Goal: Information Seeking & Learning: Learn about a topic

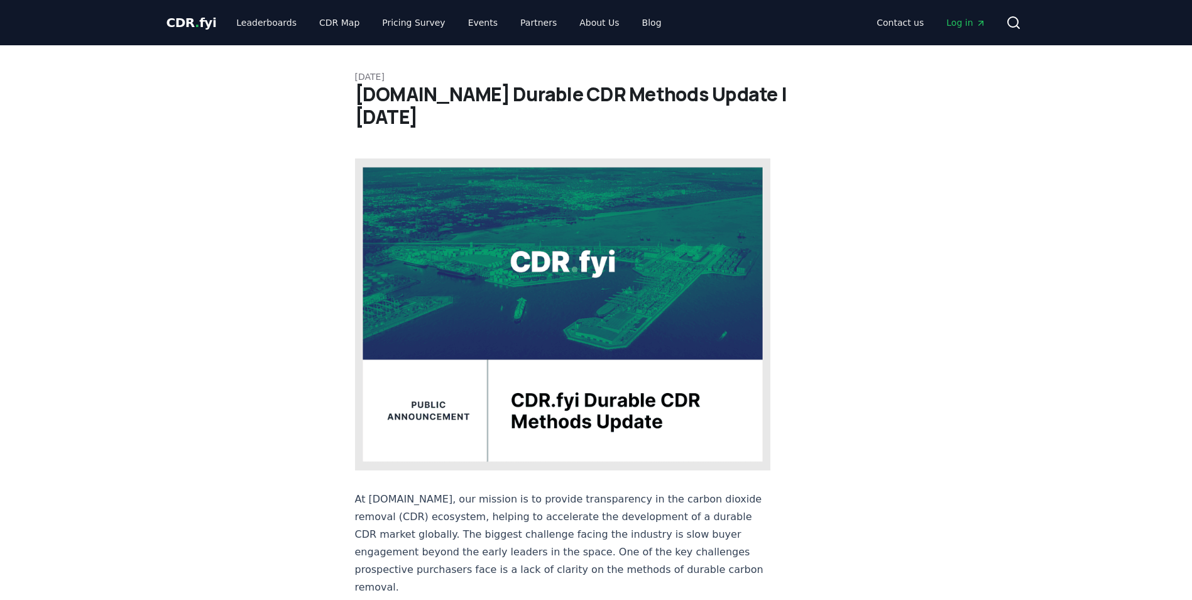
scroll to position [126, 0]
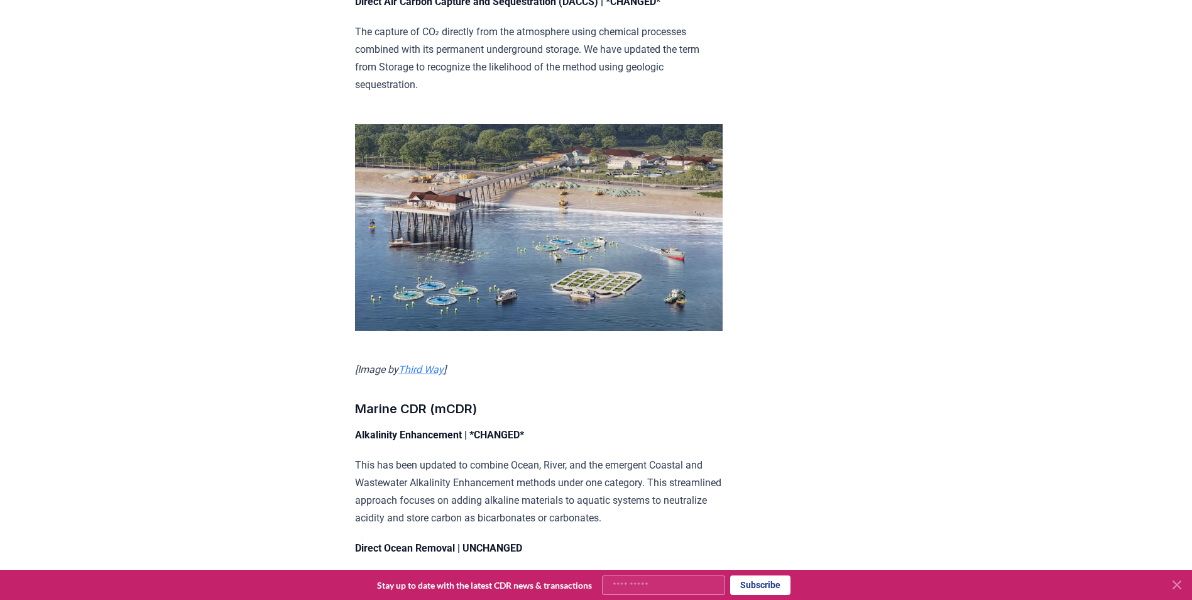
scroll to position [2558, 0]
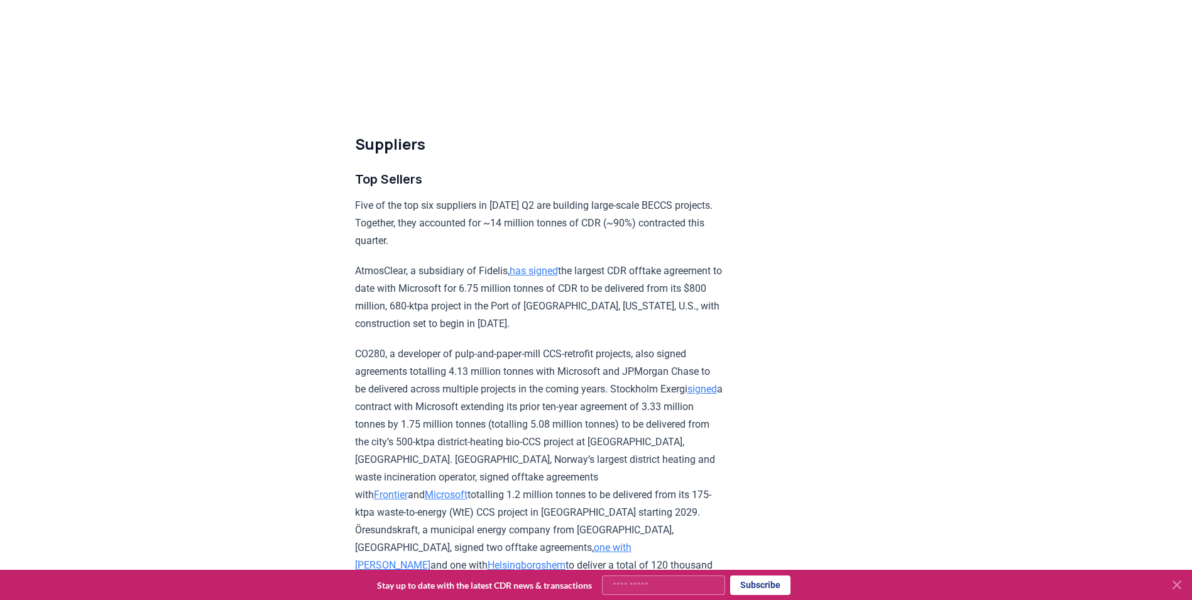
scroll to position [4589, 0]
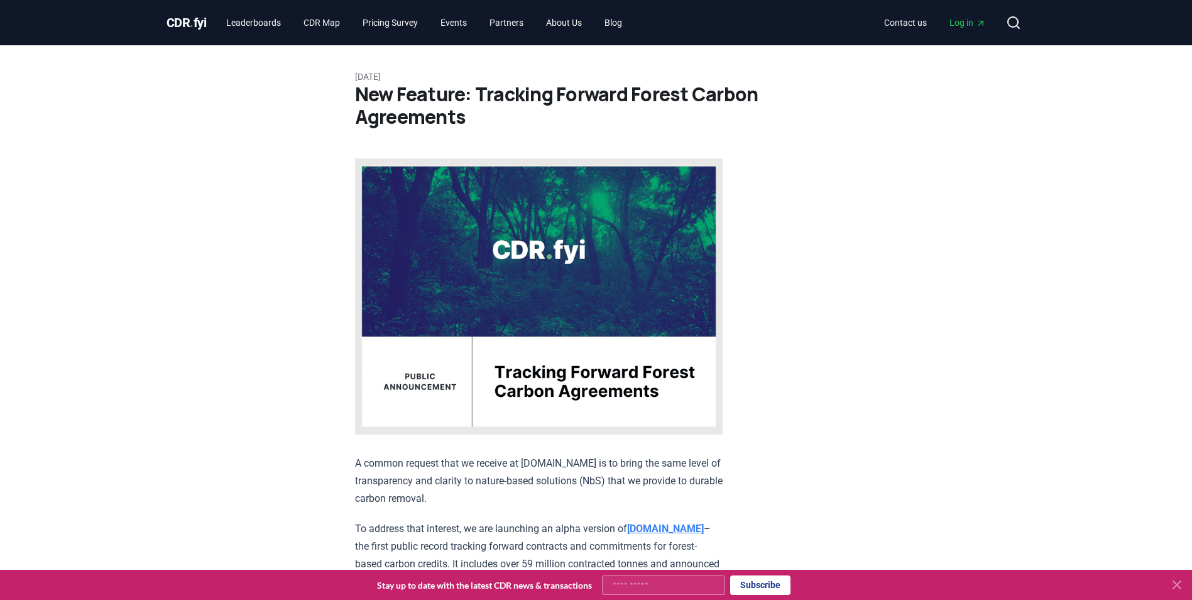
click at [332, 23] on link "CDR Map" at bounding box center [322, 22] width 57 height 23
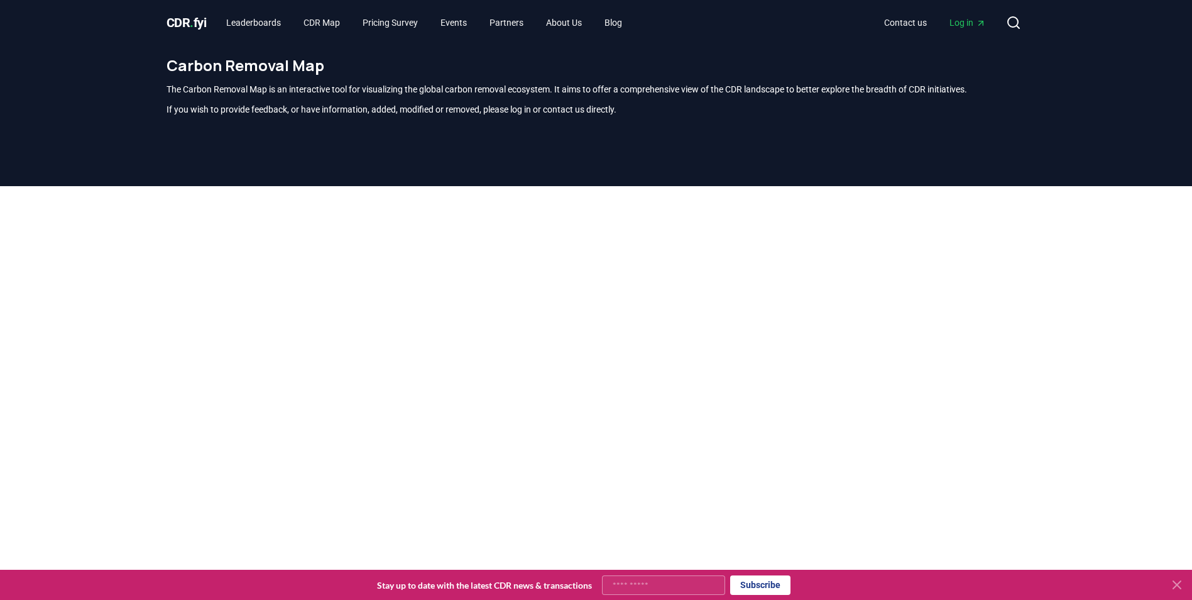
scroll to position [314, 0]
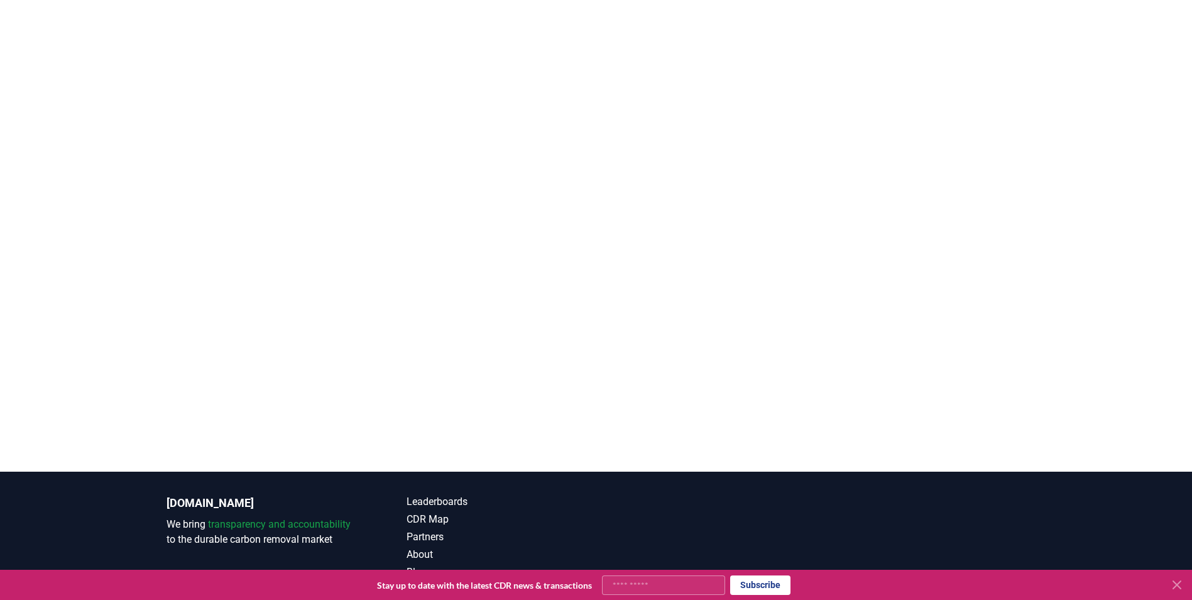
click at [1093, 270] on div at bounding box center [596, 172] width 1192 height 600
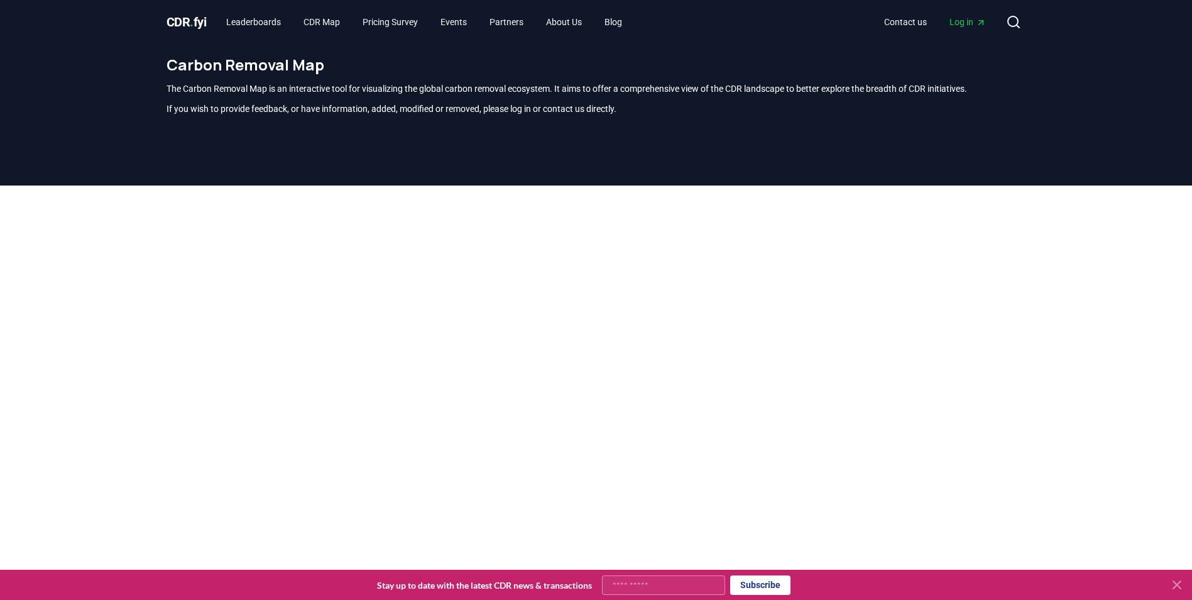
scroll to position [0, 0]
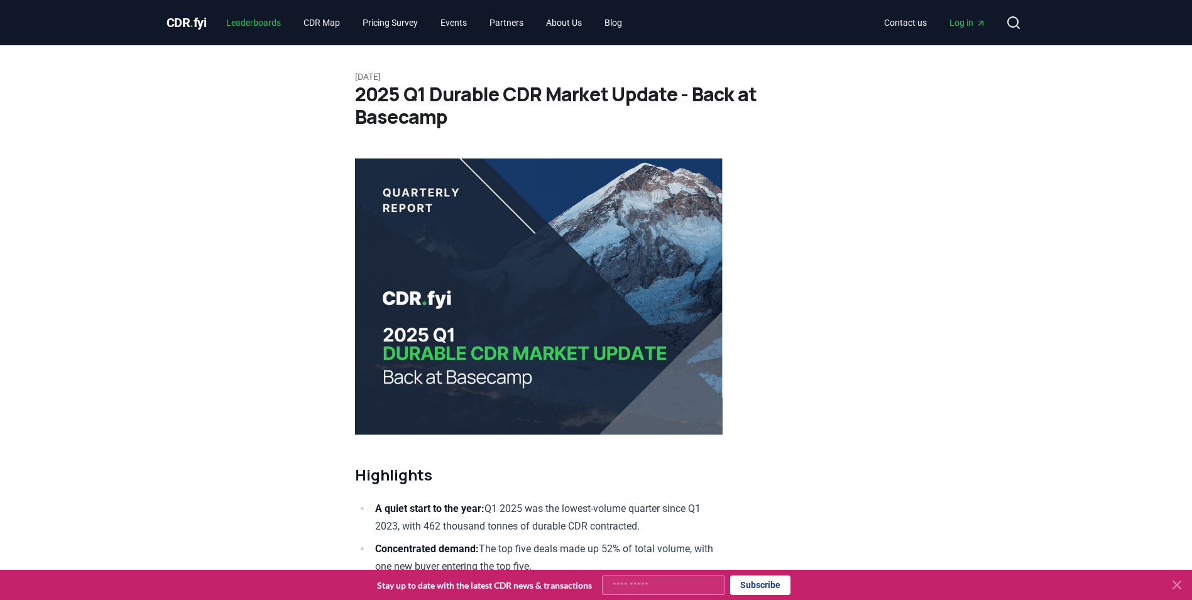
click at [258, 25] on link "Leaderboards" at bounding box center [253, 22] width 75 height 23
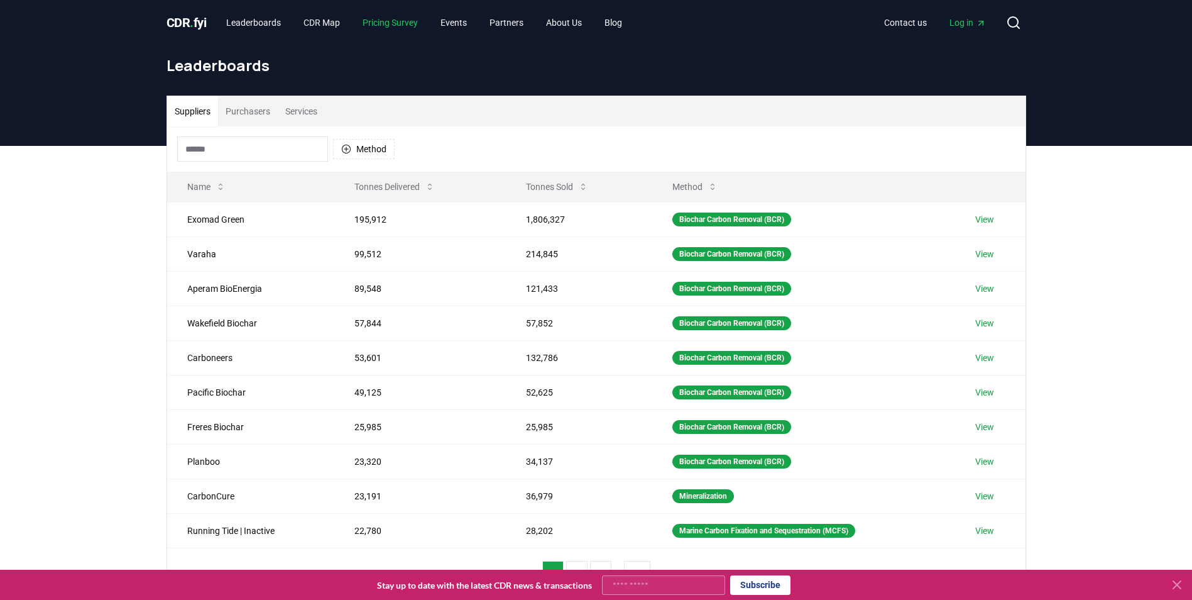
click at [381, 23] on link "Pricing Survey" at bounding box center [390, 22] width 75 height 23
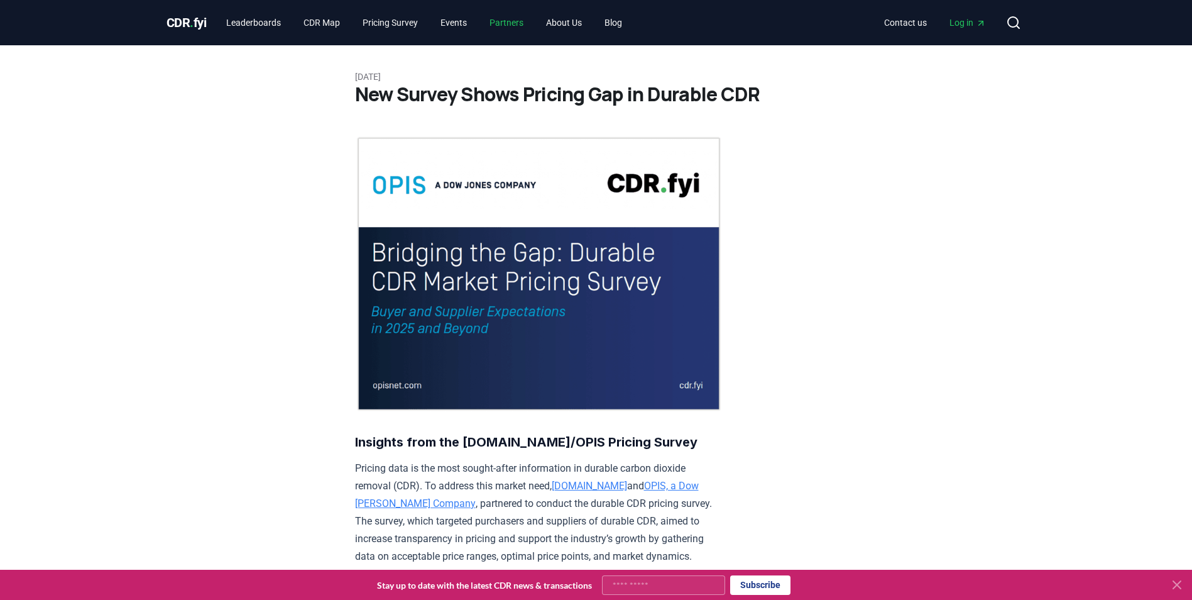
click at [510, 23] on link "Partners" at bounding box center [507, 22] width 54 height 23
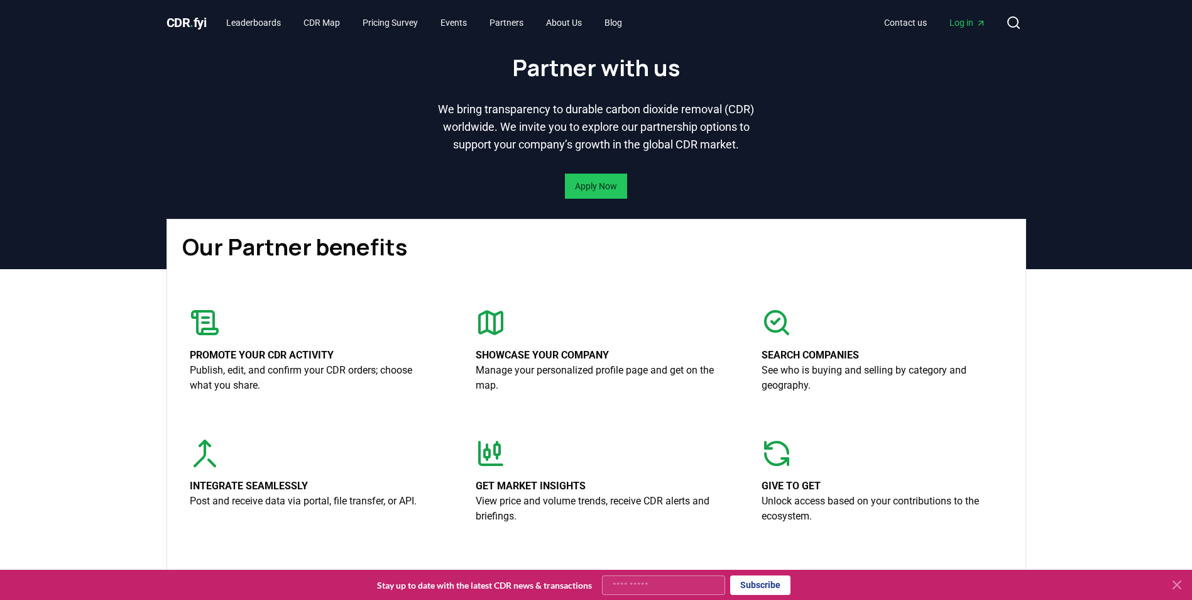
click at [197, 16] on span "CDR . fyi" at bounding box center [187, 22] width 40 height 15
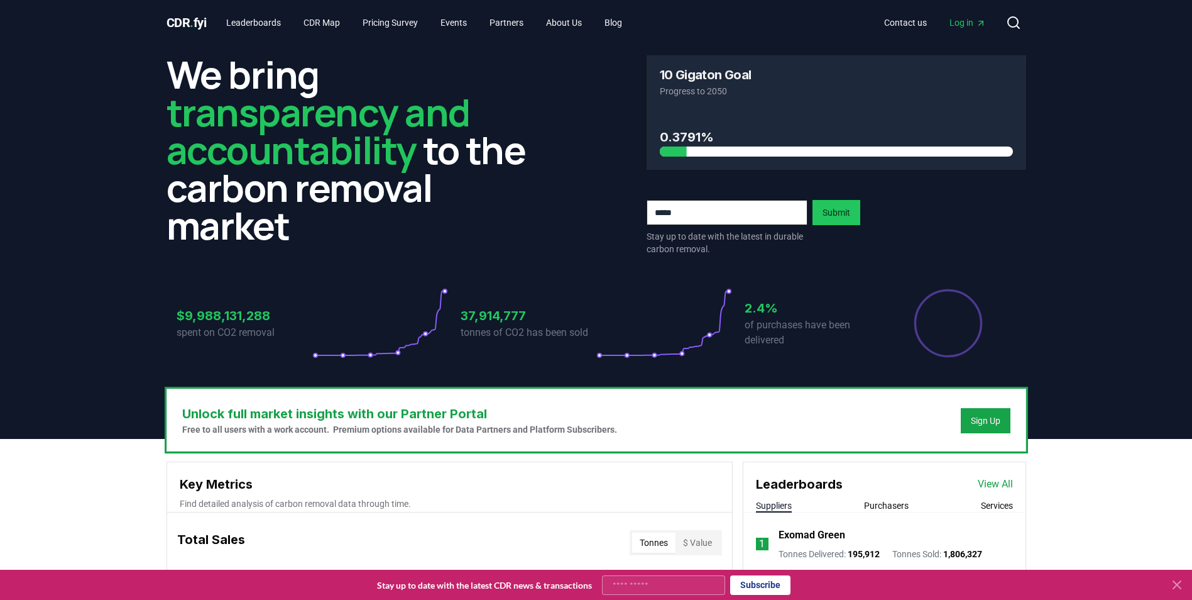
click at [45, 371] on header "We bring transparency and accountability to the carbon removal market 10 Gigato…" at bounding box center [596, 241] width 1192 height 393
